Goal: Task Accomplishment & Management: Use online tool/utility

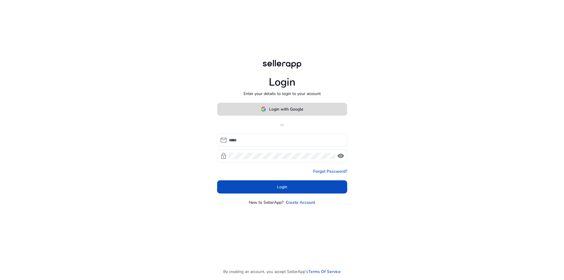
click at [290, 112] on span "Login with Google" at bounding box center [286, 109] width 34 height 6
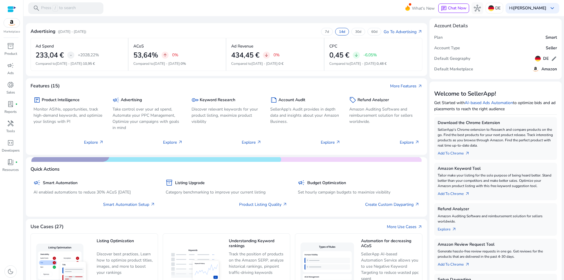
click at [247, 16] on div at bounding box center [293, 16] width 540 height 1
click at [12, 51] on p "Product" at bounding box center [10, 53] width 13 height 5
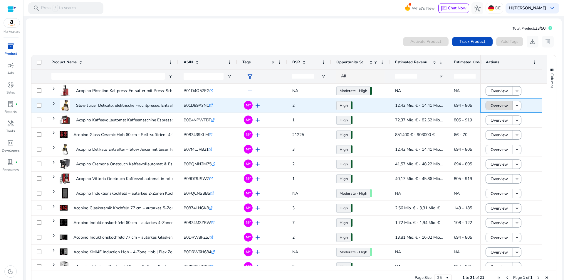
click at [498, 106] on span "Overview" at bounding box center [498, 106] width 17 height 12
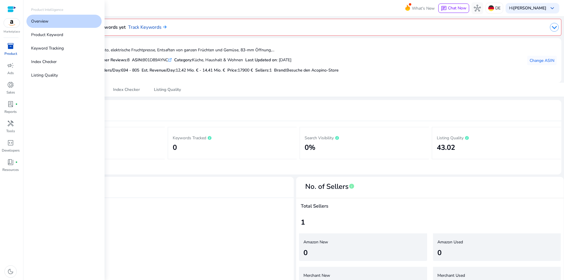
click at [11, 51] on link "inventory_2 Product" at bounding box center [10, 50] width 21 height 19
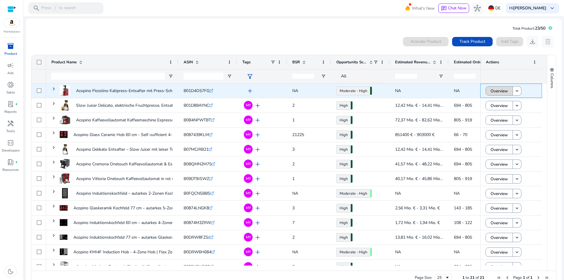
click at [493, 92] on span "Overview" at bounding box center [498, 91] width 17 height 12
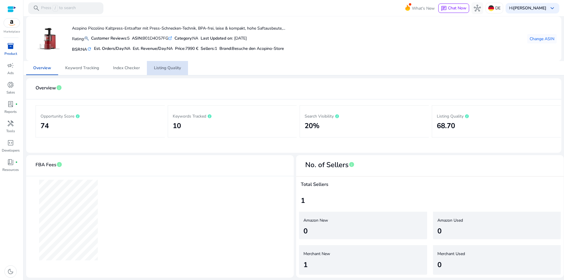
click at [162, 67] on span "Listing Quality" at bounding box center [167, 68] width 27 height 4
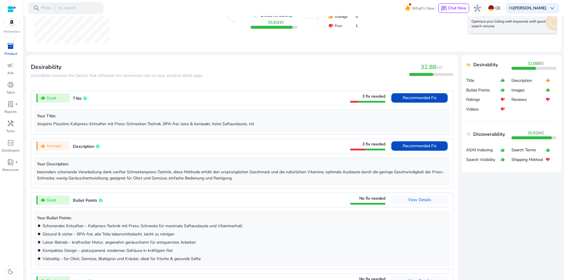
scroll to position [56, 0]
